Goal: Task Accomplishment & Management: Use online tool/utility

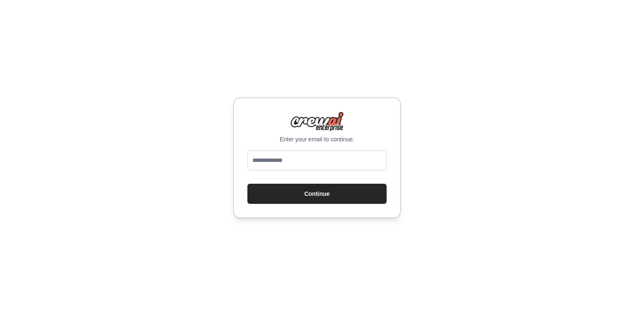
click at [260, 150] on input "email" at bounding box center [316, 160] width 139 height 20
type input "**********"
click at [247, 184] on button "Continue" at bounding box center [316, 194] width 139 height 20
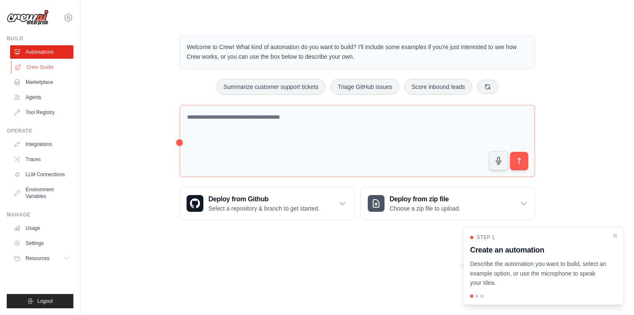
click at [61, 68] on link "Crew Studio" at bounding box center [42, 66] width 63 height 13
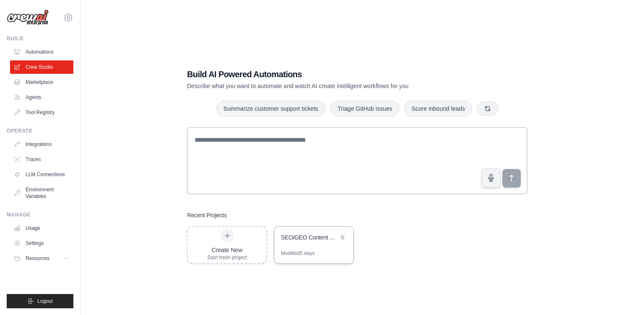
click at [312, 245] on div "SEO/GEO Content Automation" at bounding box center [313, 238] width 79 height 23
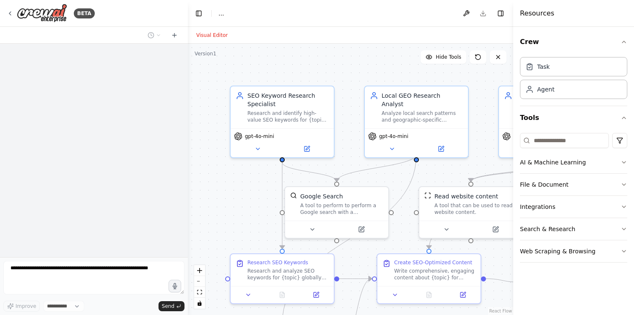
select select "****"
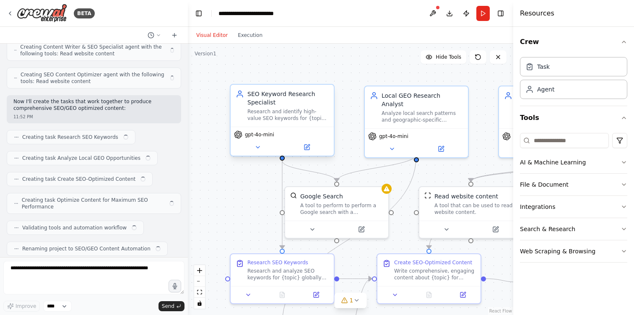
click at [260, 141] on div "gpt-4o-mini" at bounding box center [282, 141] width 103 height 29
click at [258, 137] on span "gpt-4o-mini" at bounding box center [259, 134] width 29 height 7
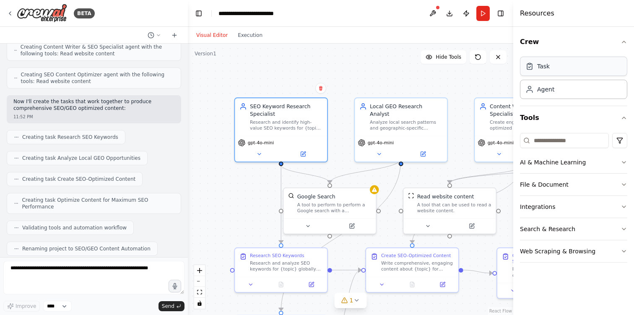
click at [563, 68] on div "Task" at bounding box center [573, 66] width 107 height 19
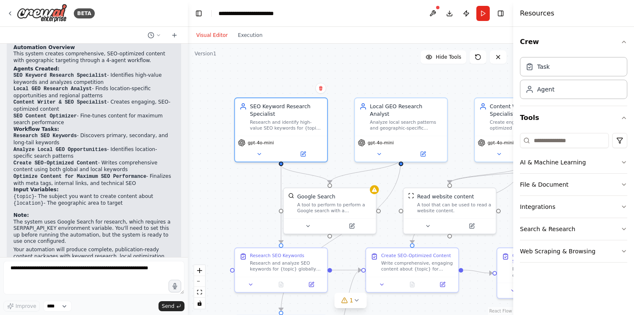
scroll to position [508, 0]
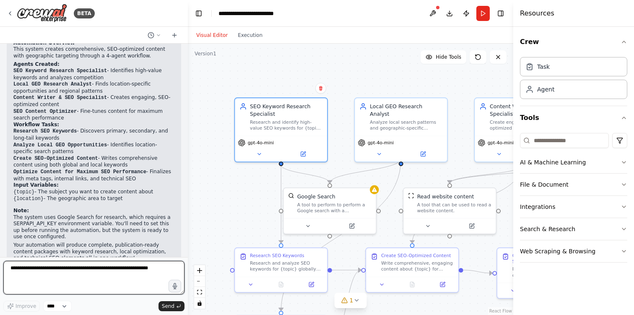
click at [84, 262] on textarea at bounding box center [93, 278] width 181 height 34
type textarea "**********"
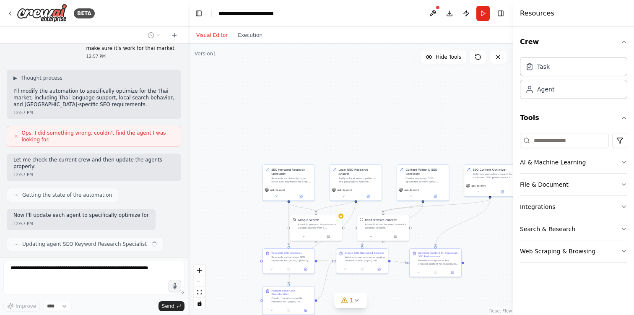
scroll to position [752, 0]
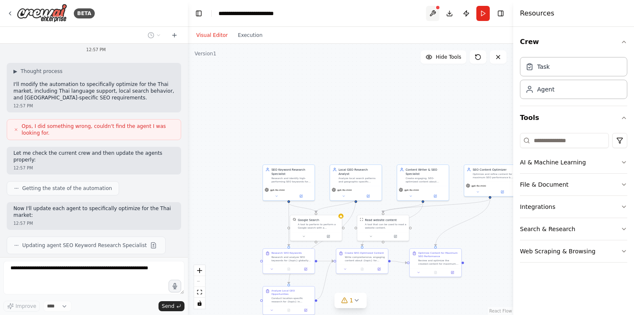
click at [433, 17] on button at bounding box center [432, 13] width 13 height 15
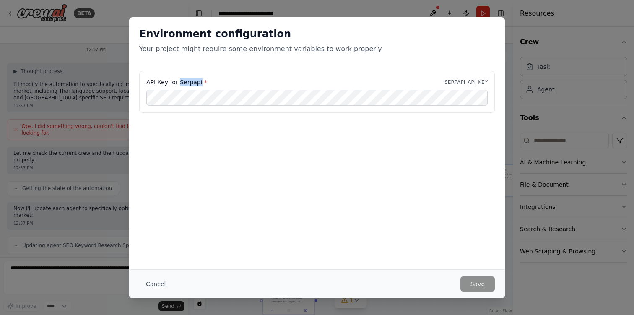
drag, startPoint x: 178, startPoint y: 82, endPoint x: 198, endPoint y: 83, distance: 20.2
click at [199, 83] on label "API Key for Serpapi *" at bounding box center [176, 82] width 61 height 8
copy label "Serpapi"
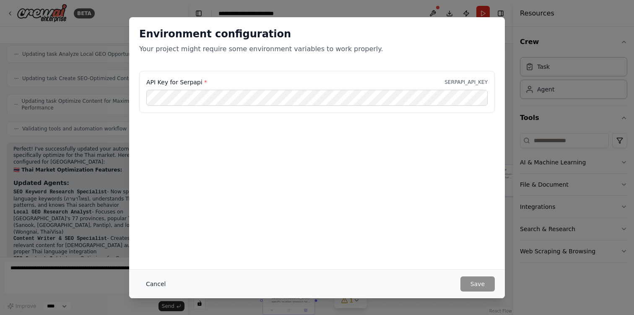
click at [159, 285] on button "Cancel" at bounding box center [155, 283] width 33 height 15
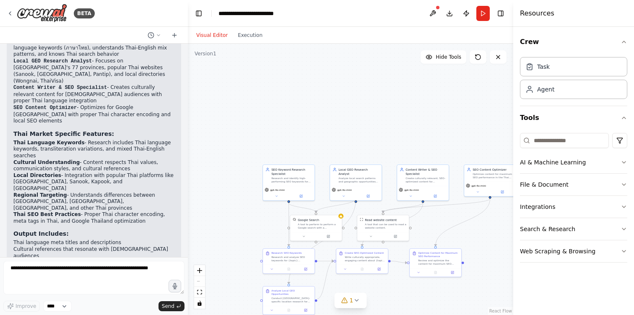
scroll to position [1266, 0]
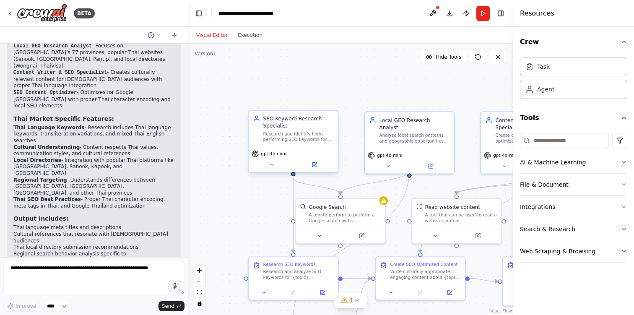
click at [276, 153] on span "gpt-4o-mini" at bounding box center [273, 154] width 25 height 6
click at [561, 90] on div "Agent" at bounding box center [573, 88] width 107 height 19
click at [565, 70] on div "Task" at bounding box center [573, 66] width 107 height 19
click at [599, 164] on button "AI & Machine Learning" at bounding box center [573, 162] width 107 height 22
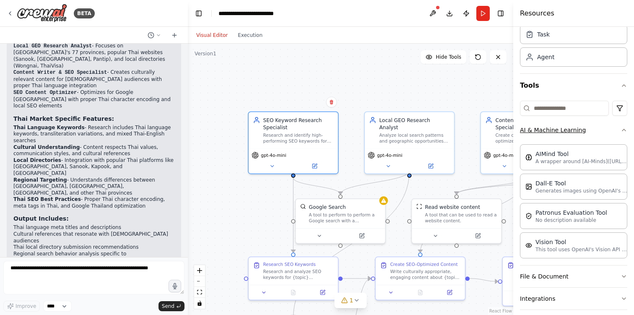
scroll to position [31, 0]
click at [597, 156] on div "AIMind Tool" at bounding box center [582, 154] width 92 height 8
click at [585, 161] on p "A wrapper around [AI-Minds](https://mindsdb.com/minds). Useful for when you nee…" at bounding box center [582, 162] width 92 height 7
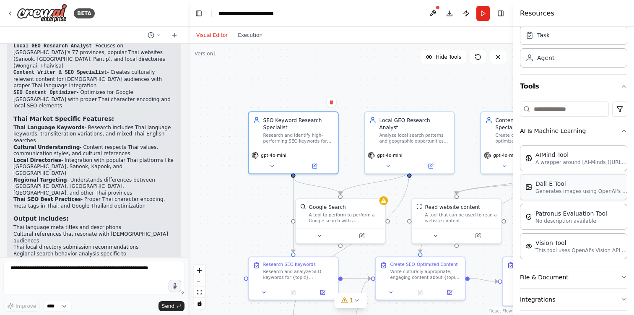
click at [562, 192] on p "Generates images using OpenAI's Dall-E model." at bounding box center [582, 191] width 92 height 7
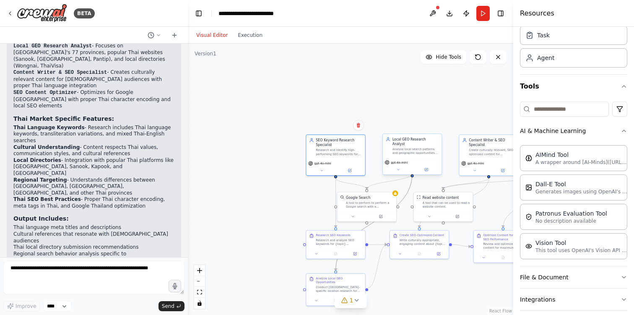
drag, startPoint x: 410, startPoint y: 191, endPoint x: 391, endPoint y: 141, distance: 53.4
click at [391, 141] on div ".deletable-edge-delete-btn { width: 20px; height: 20px; border: 0px solid #ffff…" at bounding box center [375, 187] width 186 height 155
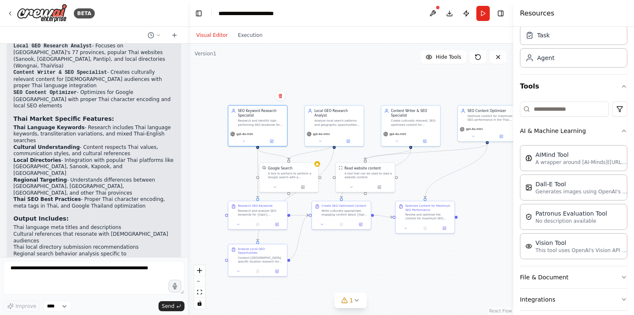
drag, startPoint x: 453, startPoint y: 174, endPoint x: 375, endPoint y: 146, distance: 82.7
click at [375, 145] on div ".deletable-edge-delete-btn { width: 20px; height: 20px; border: 0px solid #ffff…" at bounding box center [350, 179] width 325 height 271
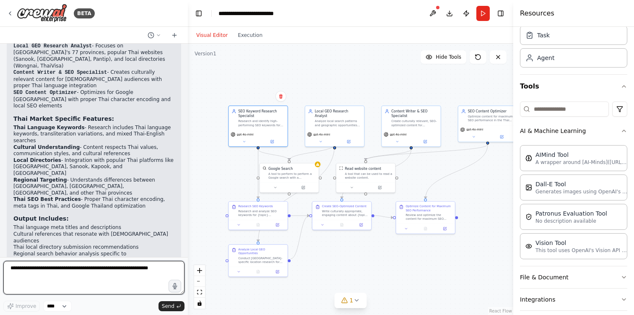
click at [81, 274] on textarea at bounding box center [93, 278] width 181 height 34
type textarea "**********"
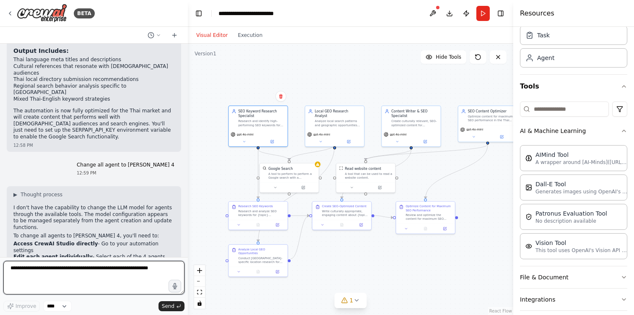
scroll to position [1440, 0]
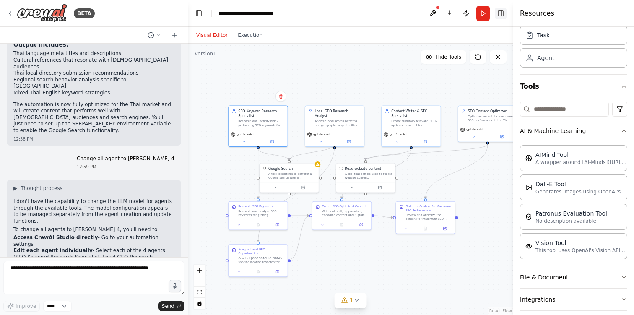
click at [503, 11] on button "Toggle Right Sidebar" at bounding box center [501, 14] width 12 height 12
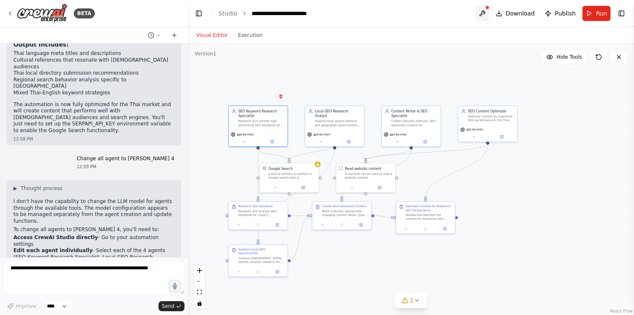
click at [488, 12] on button at bounding box center [482, 13] width 13 height 15
click at [426, 19] on body "BETA I want to create content automation for SEO/GEO llm automation 11:51 PM ▶ …" at bounding box center [317, 157] width 634 height 315
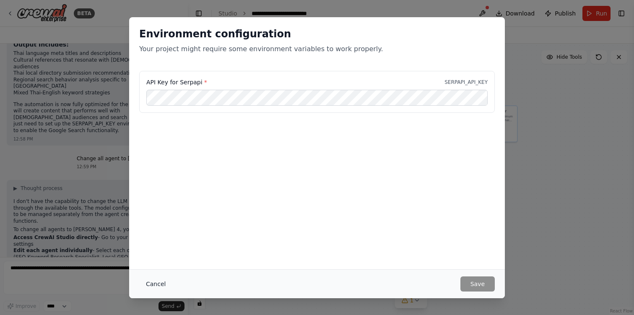
click at [161, 286] on button "Cancel" at bounding box center [155, 283] width 33 height 15
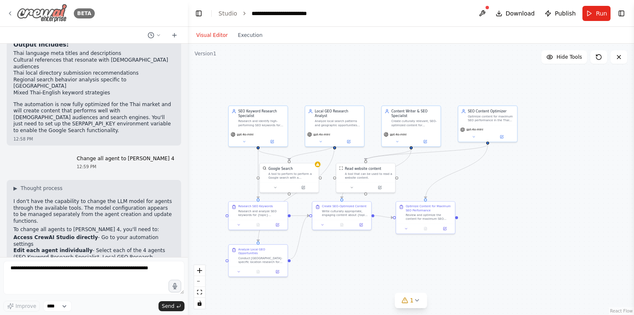
click at [14, 15] on div "BETA" at bounding box center [51, 13] width 88 height 19
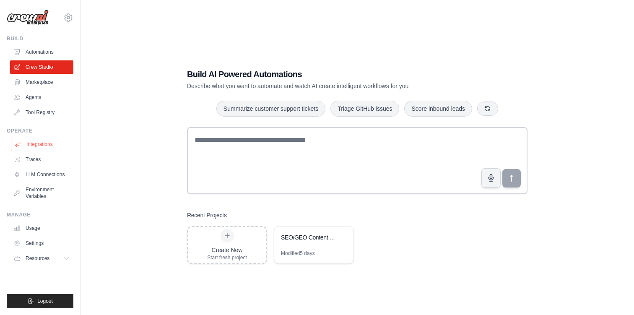
click at [47, 149] on link "Integrations" at bounding box center [42, 144] width 63 height 13
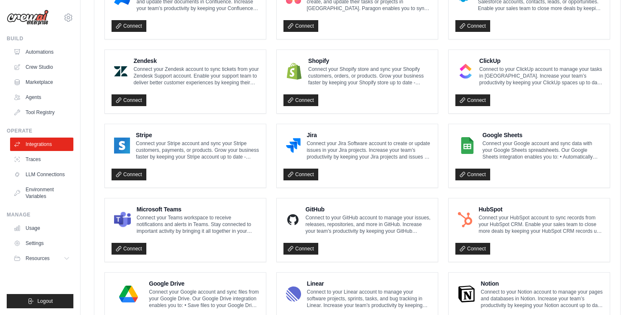
scroll to position [473, 0]
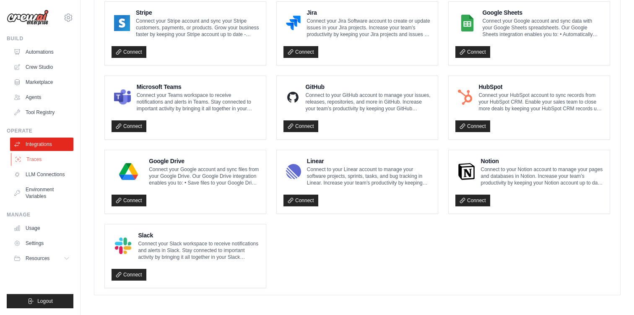
click at [39, 156] on link "Traces" at bounding box center [42, 159] width 63 height 13
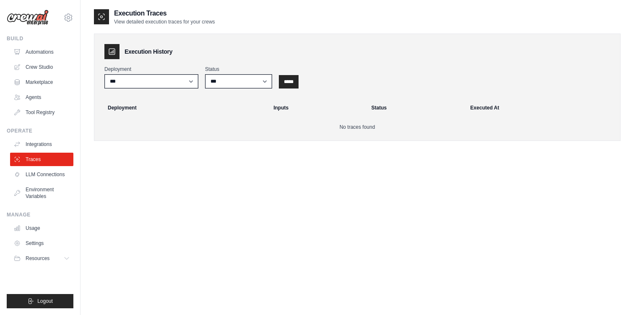
click at [52, 167] on ul "Integrations Traces LLM Connections Environment Variables" at bounding box center [41, 170] width 63 height 65
click at [51, 174] on link "LLM Connections" at bounding box center [42, 174] width 63 height 13
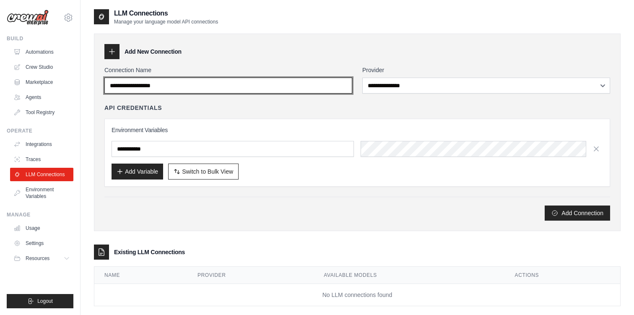
click at [161, 90] on input "Connection Name" at bounding box center [228, 86] width 248 height 16
type input "**********"
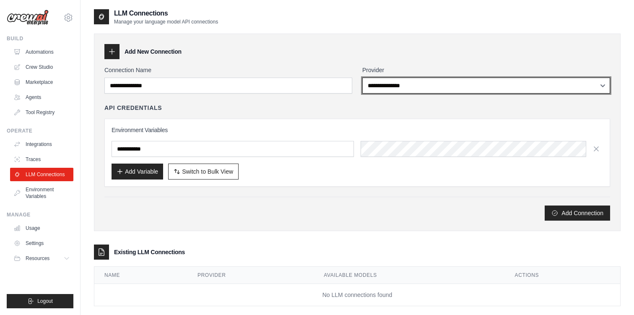
click at [445, 90] on select "**********" at bounding box center [486, 86] width 248 height 16
select select "*********"
click at [362, 78] on select "**********" at bounding box center [486, 86] width 248 height 16
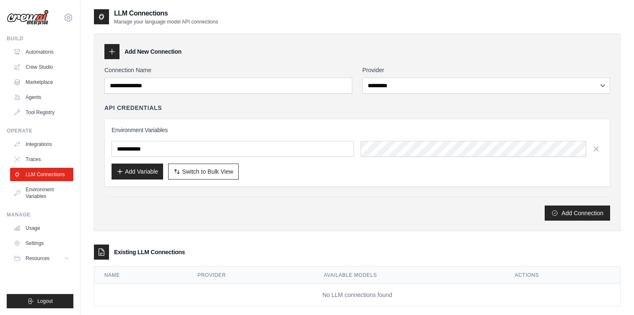
click at [339, 112] on div "API Credentials Environment Variables Add Variable Switch to Bulk View Switch t…" at bounding box center [357, 145] width 506 height 83
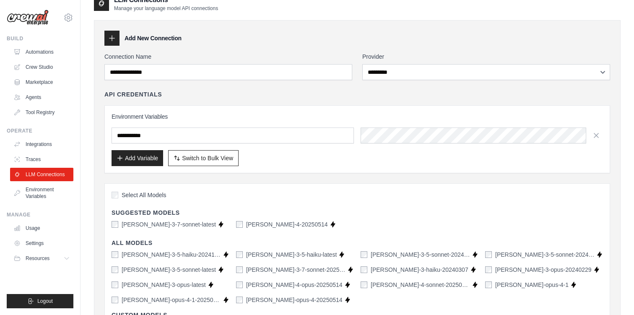
scroll to position [11, 0]
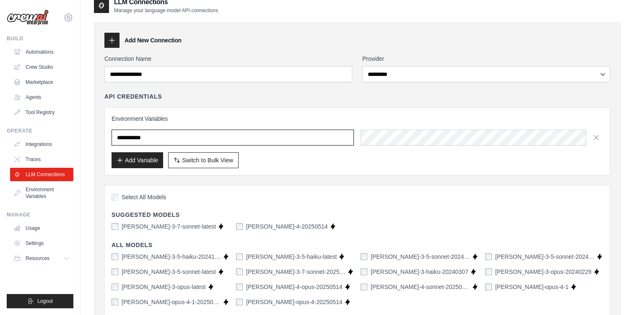
click at [206, 132] on input "text" at bounding box center [233, 138] width 242 height 16
paste input "**********"
type input "**********"
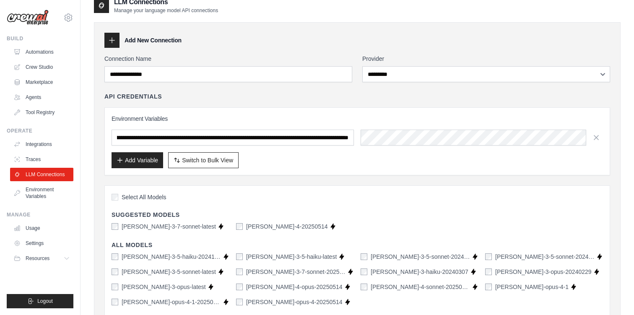
scroll to position [0, 0]
click at [338, 154] on div "Add Variable Switch to Bulk View Switch to Table View" at bounding box center [358, 160] width 492 height 16
click at [387, 163] on div "Add Variable Switch to Bulk View Switch to Table View" at bounding box center [358, 160] width 492 height 16
click at [154, 159] on button "Add Variable" at bounding box center [138, 160] width 52 height 16
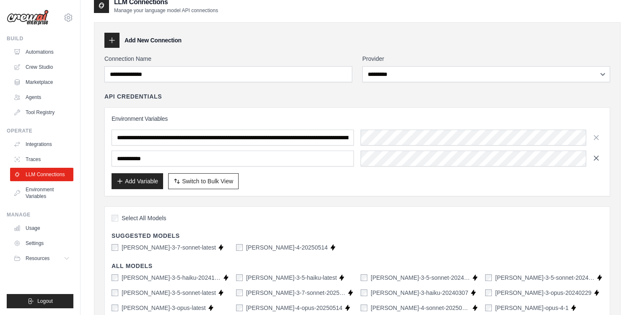
click at [596, 160] on icon "button" at bounding box center [596, 158] width 8 height 8
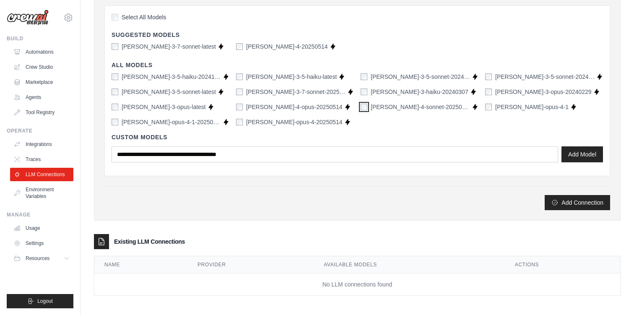
scroll to position [194, 0]
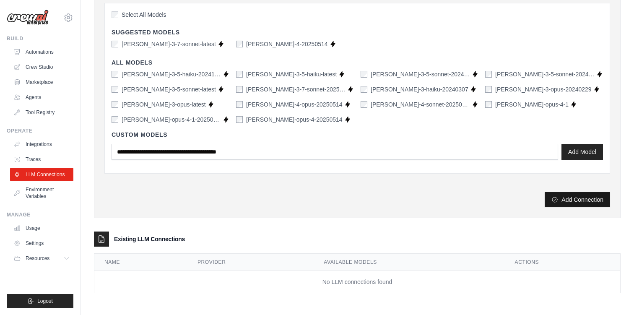
click at [577, 196] on button "Add Connection" at bounding box center [577, 199] width 65 height 15
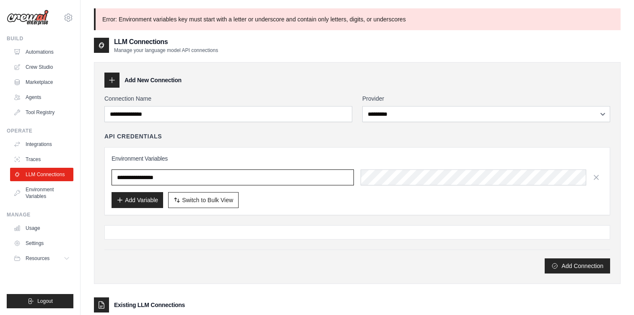
click at [269, 178] on input "**********" at bounding box center [233, 177] width 242 height 16
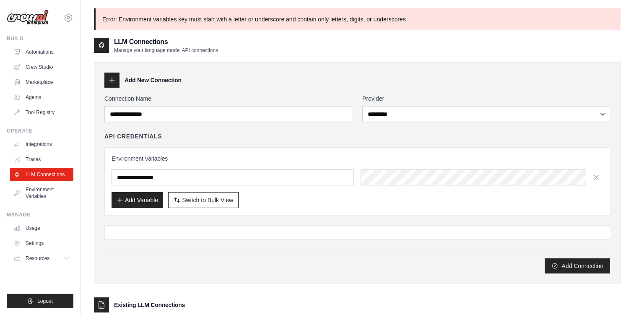
click at [280, 151] on div "**********" at bounding box center [357, 181] width 506 height 68
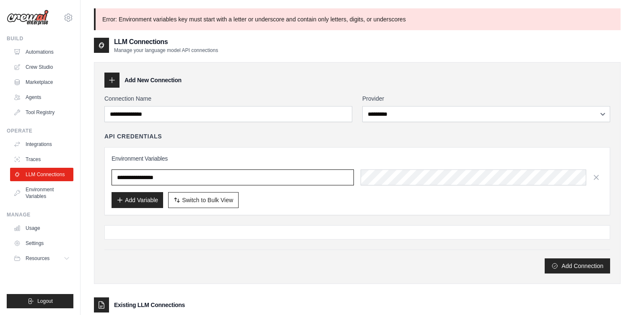
click at [267, 179] on input "**********" at bounding box center [233, 177] width 242 height 16
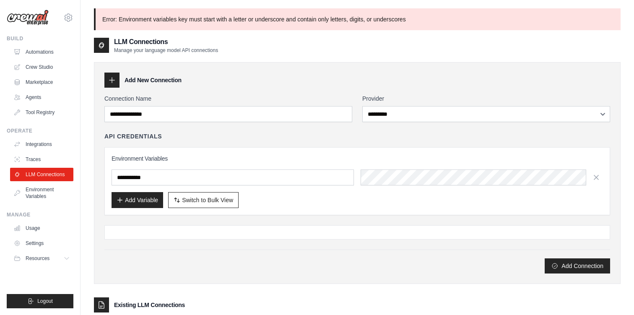
click at [263, 234] on div at bounding box center [357, 232] width 506 height 14
click at [36, 157] on link "Traces" at bounding box center [42, 159] width 63 height 13
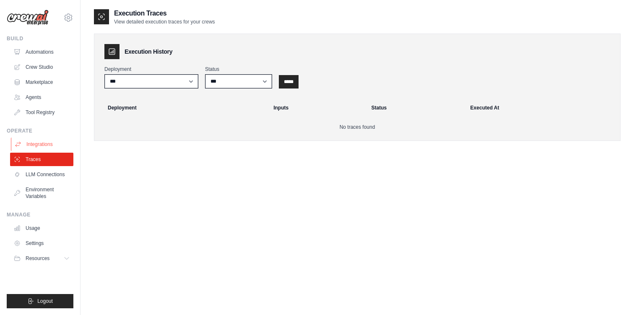
click at [46, 146] on link "Integrations" at bounding box center [42, 144] width 63 height 13
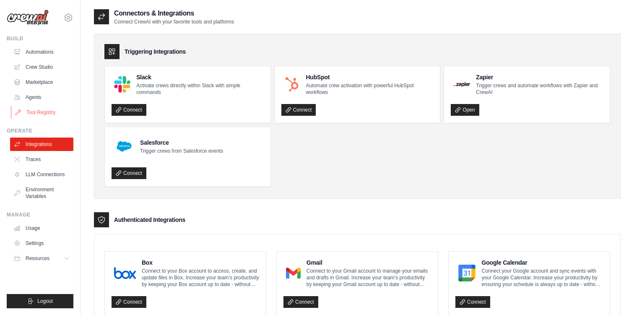
click at [31, 112] on link "Tool Registry" at bounding box center [42, 112] width 63 height 13
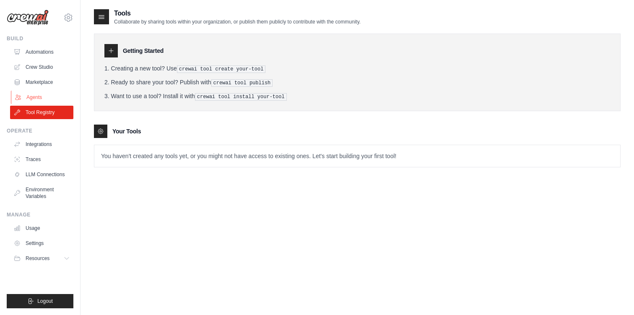
click at [53, 102] on link "Agents" at bounding box center [42, 97] width 63 height 13
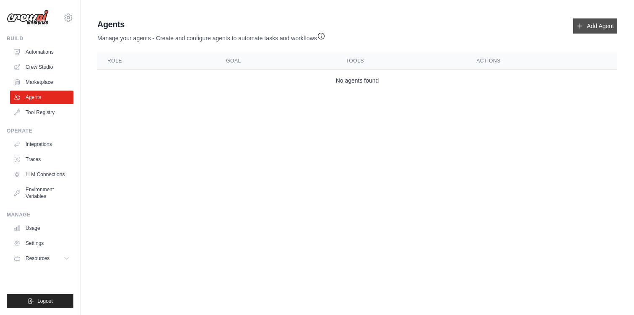
click at [603, 26] on link "Add Agent" at bounding box center [595, 25] width 44 height 15
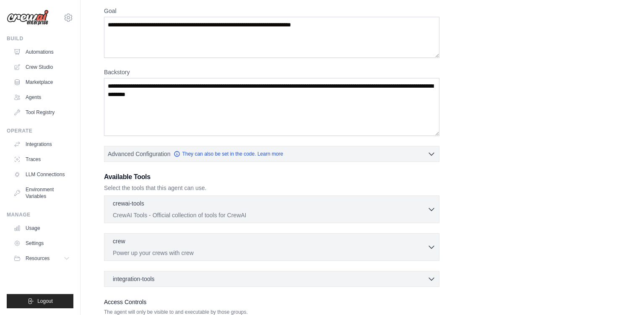
scroll to position [71, 0]
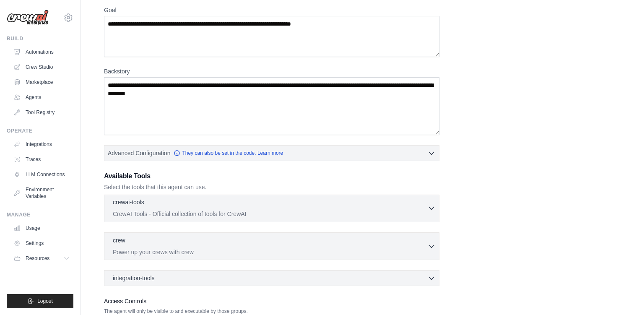
click at [250, 213] on p "CrewAI Tools - Official collection of tools for CrewAI" at bounding box center [270, 214] width 315 height 8
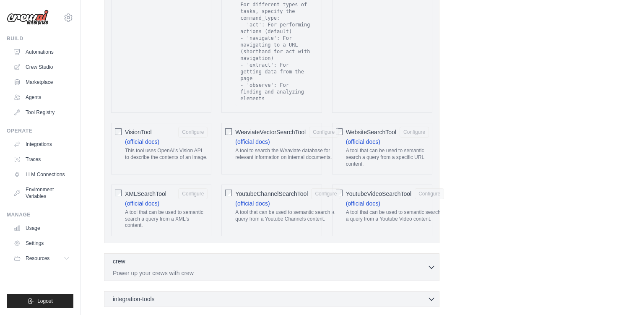
scroll to position [1706, 0]
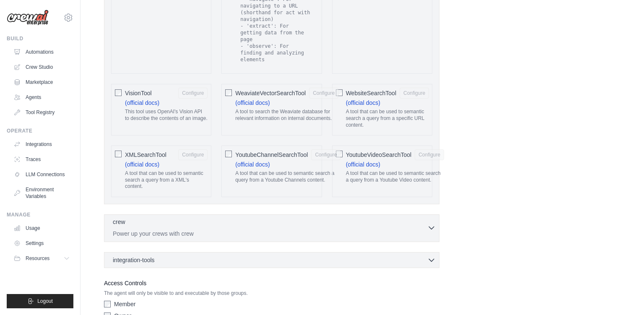
click at [253, 218] on div "crew 0 selected" at bounding box center [270, 223] width 315 height 10
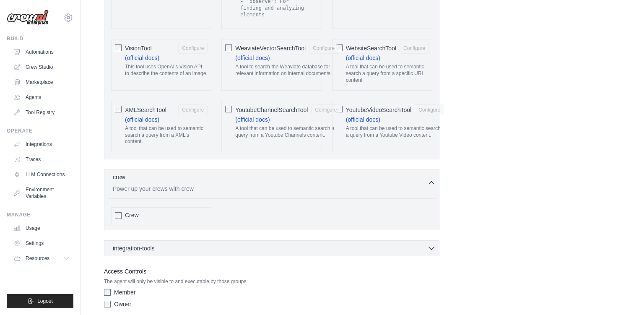
scroll to position [1778, 0]
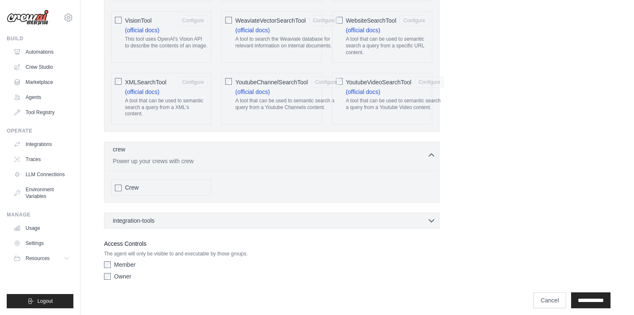
click at [253, 216] on div "integration-tools 0 selected" at bounding box center [274, 220] width 323 height 8
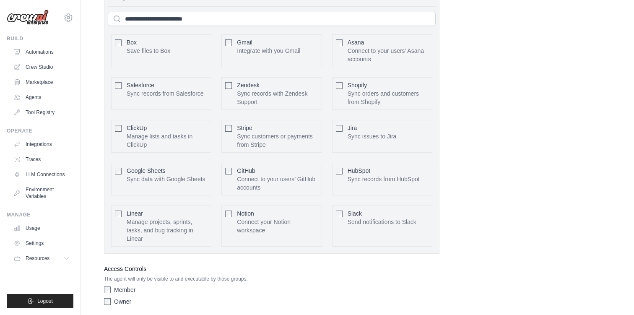
scroll to position [1996, 0]
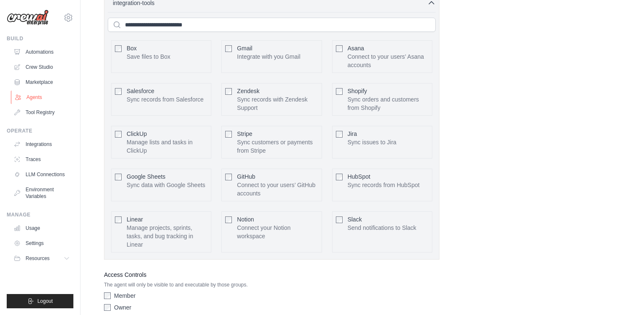
click at [38, 100] on link "Agents" at bounding box center [42, 97] width 63 height 13
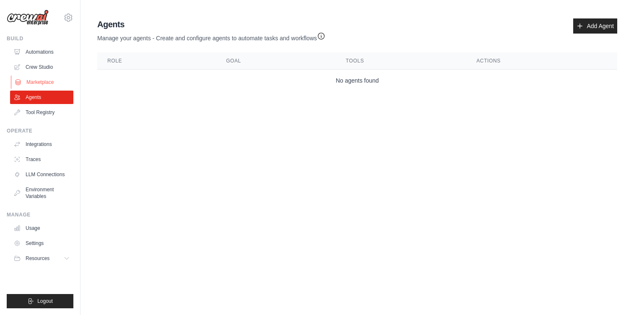
click at [49, 77] on link "Marketplace" at bounding box center [42, 82] width 63 height 13
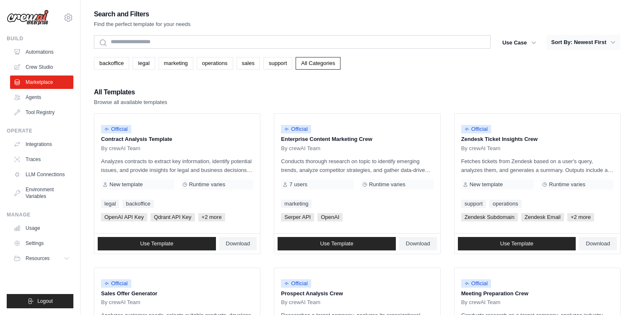
click at [579, 42] on button "Sort By: Newest First" at bounding box center [584, 42] width 74 height 15
click at [529, 42] on button "Use Case" at bounding box center [519, 42] width 44 height 15
click at [535, 42] on icon "button" at bounding box center [534, 42] width 8 height 8
click at [562, 41] on button "Sort By: Newest First" at bounding box center [584, 42] width 74 height 15
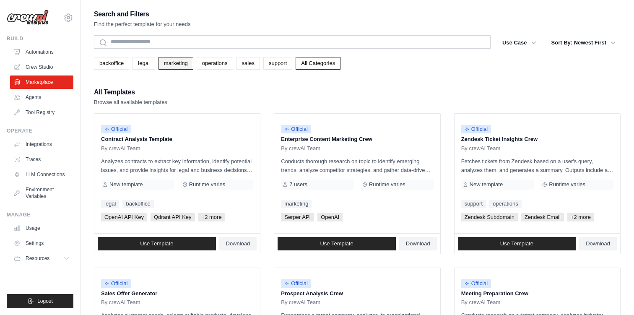
click at [177, 68] on link "marketing" at bounding box center [176, 63] width 35 height 13
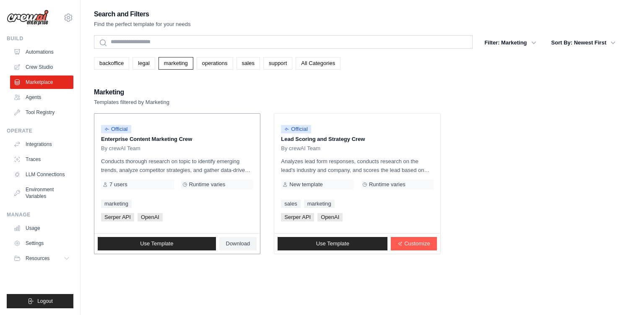
click at [152, 219] on span "OpenAI" at bounding box center [150, 217] width 25 height 8
click at [125, 219] on span "Serper API" at bounding box center [117, 217] width 33 height 8
click at [39, 75] on ul "Automations Crew Studio Marketplace Agents Tool Registry" at bounding box center [41, 82] width 63 height 74
click at [40, 64] on link "Crew Studio" at bounding box center [42, 66] width 63 height 13
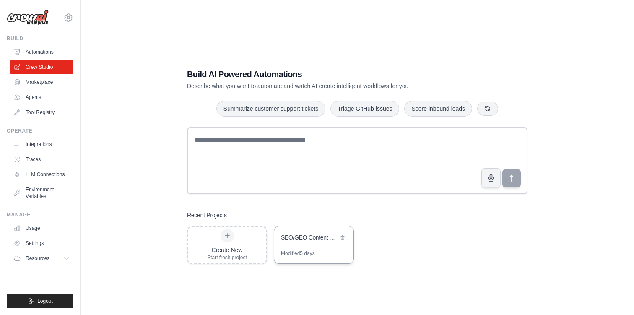
click at [294, 239] on div "SEO/GEO Content Automation" at bounding box center [309, 237] width 57 height 8
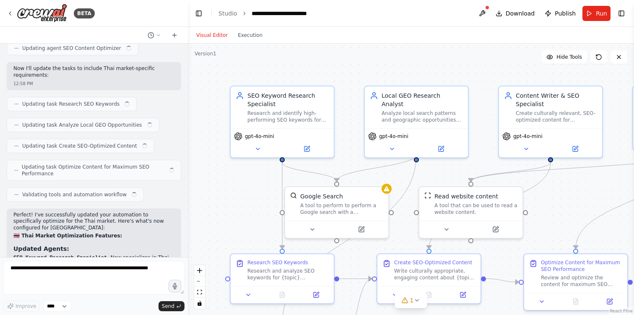
scroll to position [1017, 0]
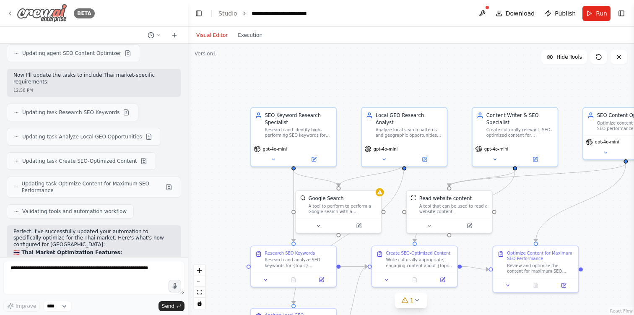
click at [11, 13] on icon at bounding box center [10, 13] width 7 height 7
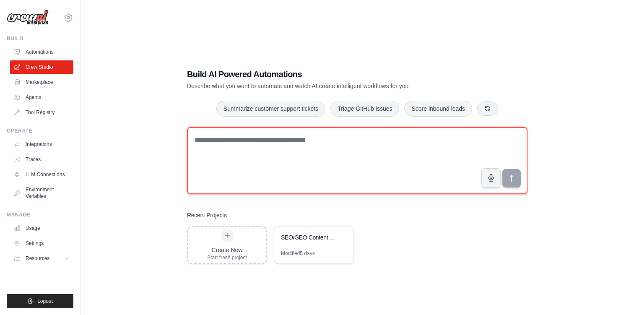
click at [268, 156] on textarea at bounding box center [357, 160] width 341 height 67
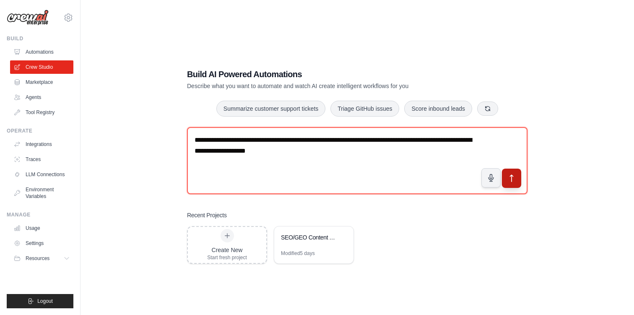
type textarea "**********"
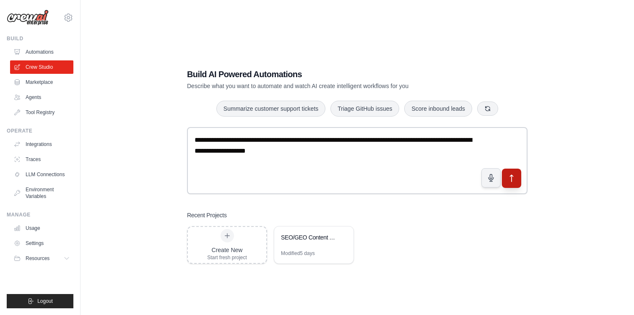
click at [511, 184] on button "submit" at bounding box center [511, 177] width 19 height 19
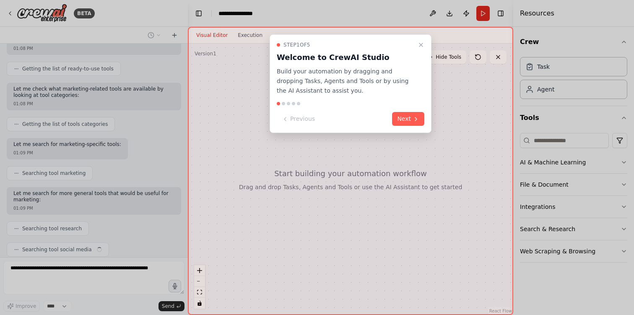
scroll to position [120, 0]
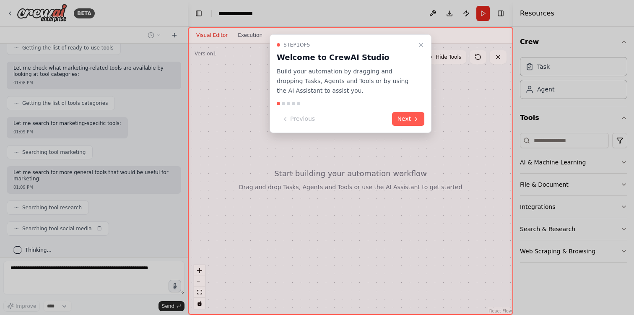
click at [400, 100] on div "Step 1 of 5 Welcome to CrewAI Studio Build your automation by dragging and drop…" at bounding box center [351, 83] width 162 height 99
click at [409, 119] on button "Next" at bounding box center [408, 119] width 32 height 14
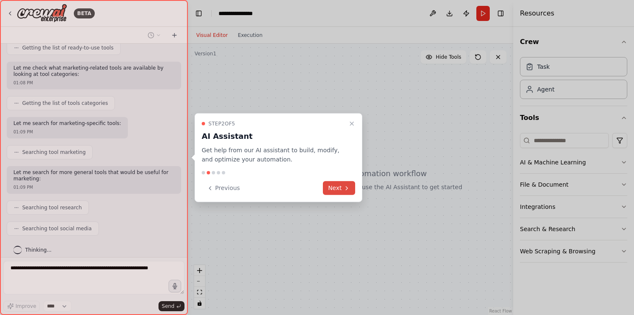
click at [333, 186] on button "Next" at bounding box center [339, 188] width 32 height 14
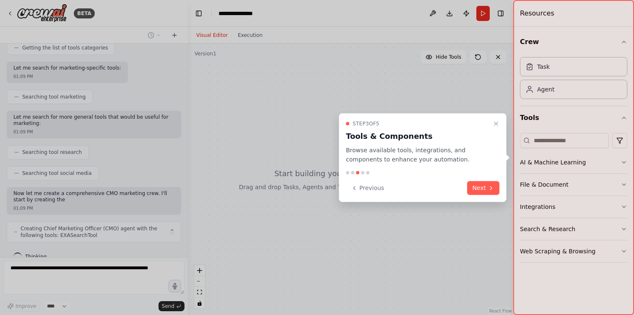
scroll to position [182, 0]
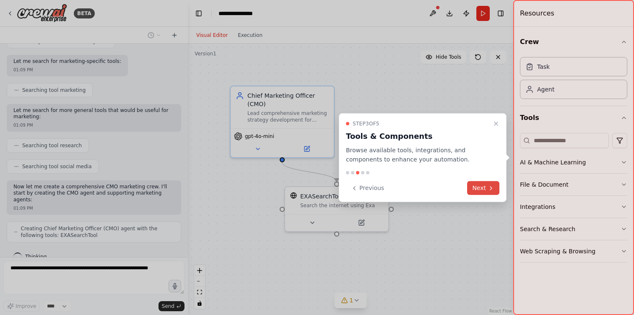
click at [482, 187] on button "Next" at bounding box center [483, 188] width 32 height 14
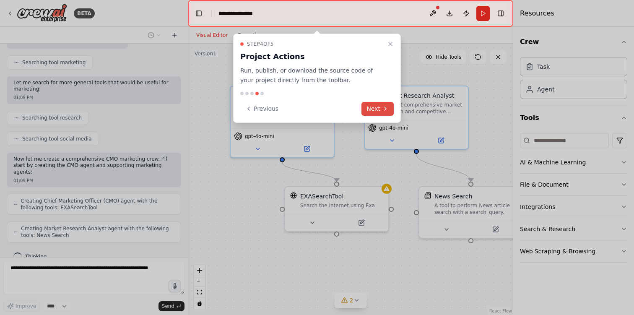
scroll to position [237, 0]
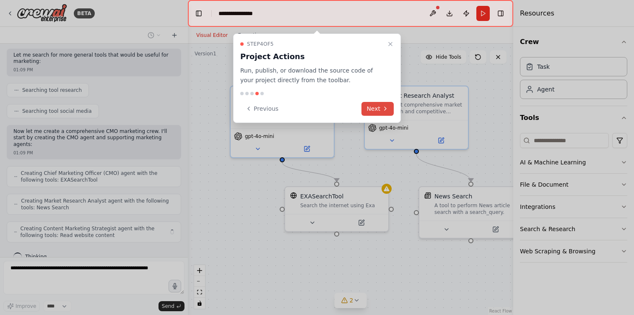
click at [390, 109] on button "Next" at bounding box center [378, 109] width 32 height 14
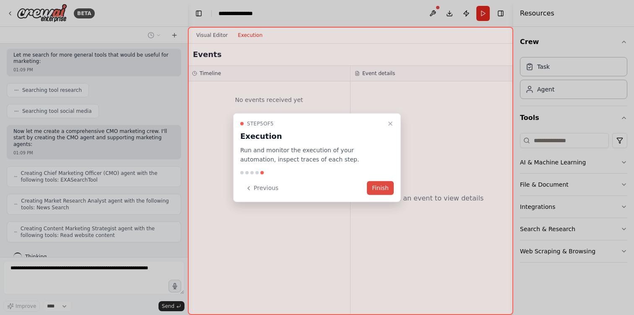
click at [383, 186] on button "Finish" at bounding box center [380, 188] width 27 height 14
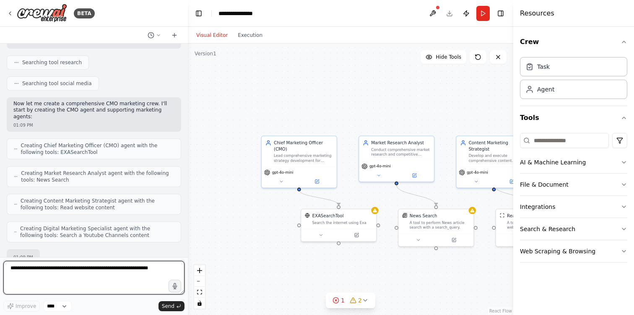
scroll to position [314, 0]
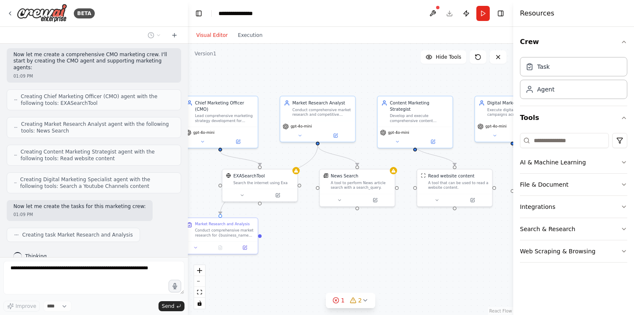
drag, startPoint x: 378, startPoint y: 195, endPoint x: 299, endPoint y: 155, distance: 88.4
click at [298, 155] on div ".deletable-edge-delete-btn { width: 20px; height: 20px; border: 0px solid #ffff…" at bounding box center [350, 179] width 325 height 271
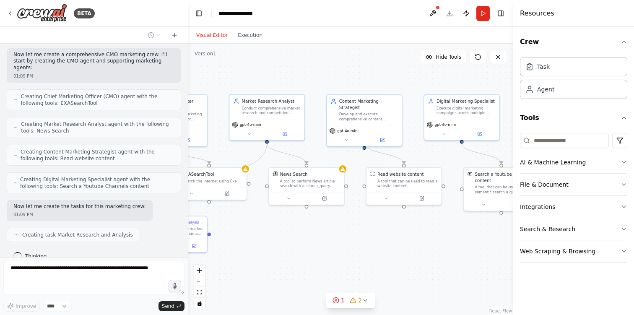
scroll to position [335, 0]
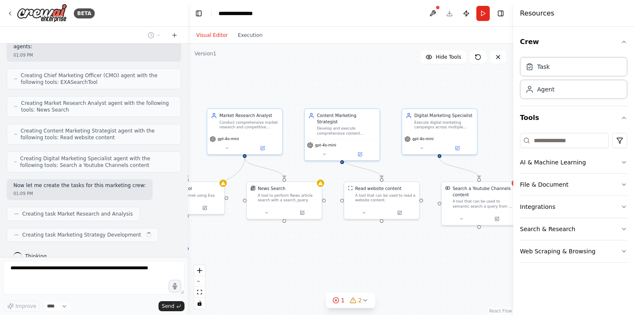
drag, startPoint x: 385, startPoint y: 244, endPoint x: 308, endPoint y: 258, distance: 78.4
click at [308, 258] on div ".deletable-edge-delete-btn { width: 20px; height: 20px; border: 0px solid #ffff…" at bounding box center [350, 179] width 325 height 271
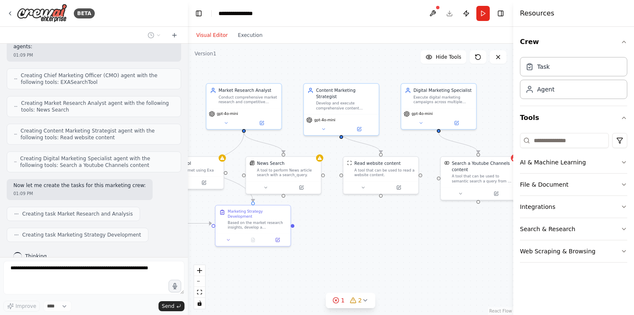
scroll to position [356, 0]
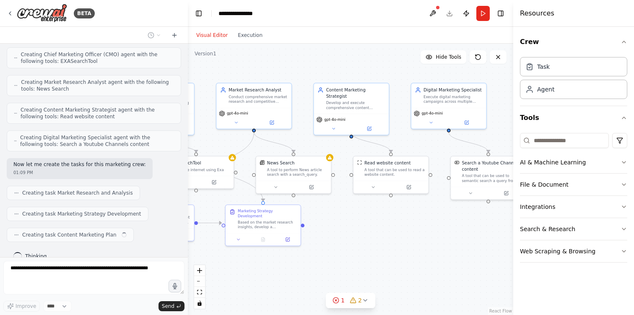
drag, startPoint x: 429, startPoint y: 240, endPoint x: 443, endPoint y: 213, distance: 30.6
click at [443, 213] on div ".deletable-edge-delete-btn { width: 20px; height: 20px; border: 0px solid #ffff…" at bounding box center [350, 179] width 325 height 271
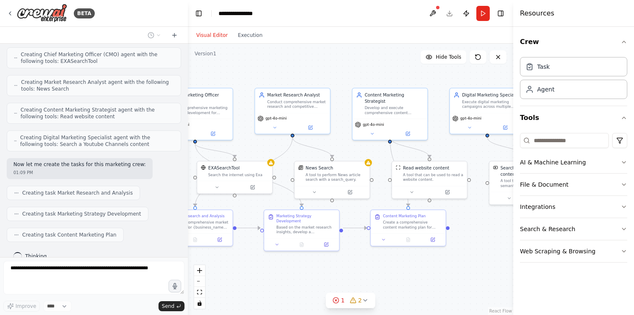
drag, startPoint x: 410, startPoint y: 240, endPoint x: 449, endPoint y: 245, distance: 38.9
click at [449, 245] on div ".deletable-edge-delete-btn { width: 20px; height: 20px; border: 0px solid #ffff…" at bounding box center [350, 179] width 325 height 271
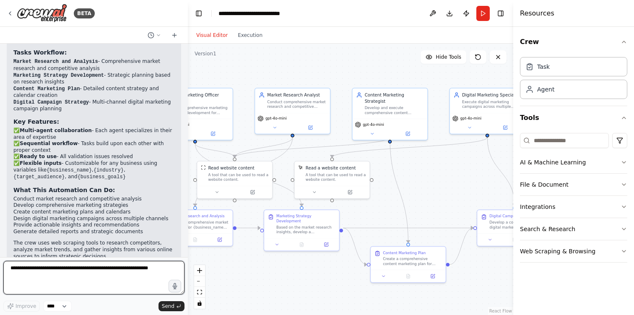
scroll to position [1229, 0]
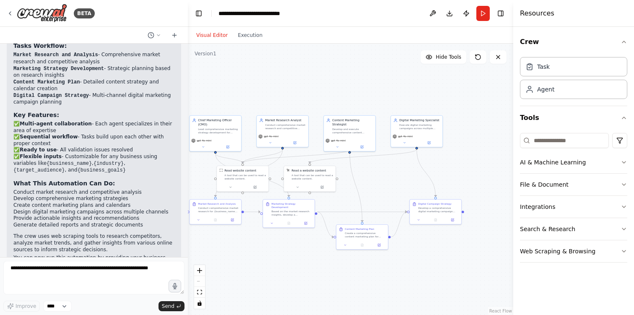
click at [259, 258] on div ".deletable-edge-delete-btn { width: 20px; height: 20px; border: 0px solid #ffff…" at bounding box center [350, 179] width 325 height 271
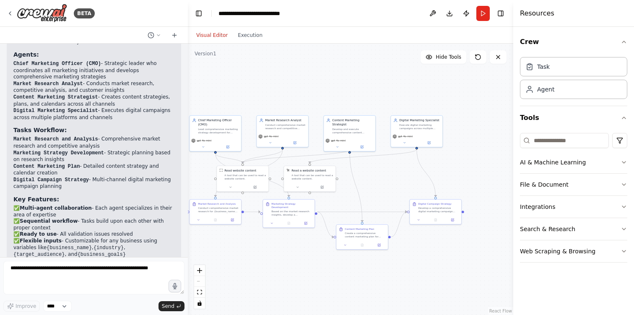
scroll to position [1120, 0]
